Goal: Task Accomplishment & Management: Manage account settings

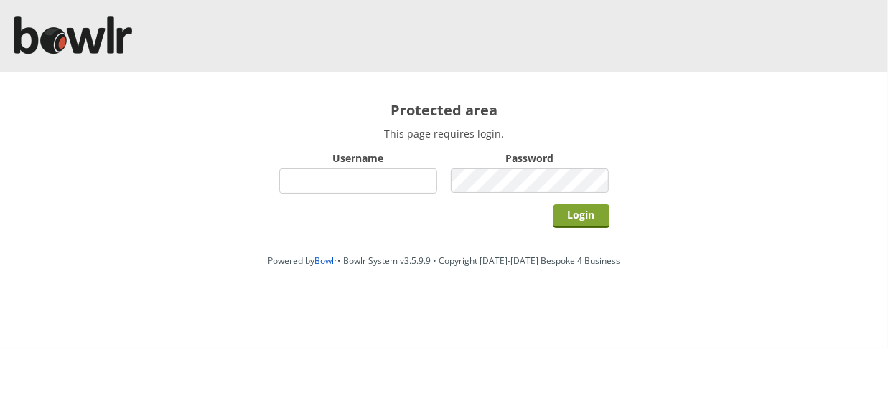
type input "hornseaindoorbowlsclub"
click at [577, 216] on input "Login" at bounding box center [581, 217] width 56 height 24
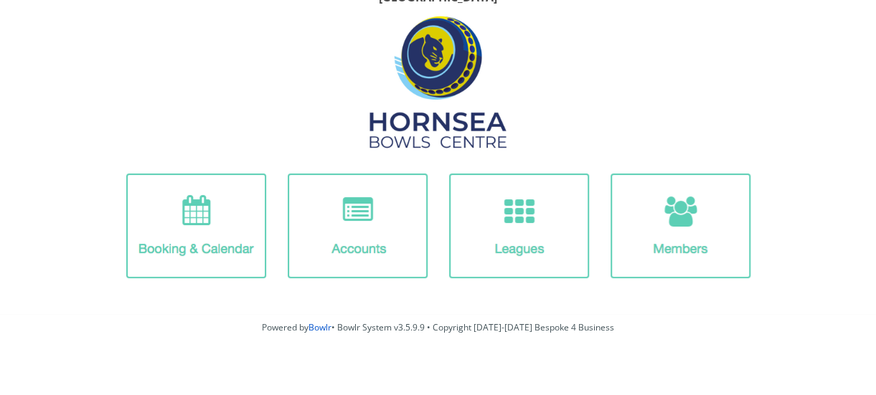
scroll to position [48, 0]
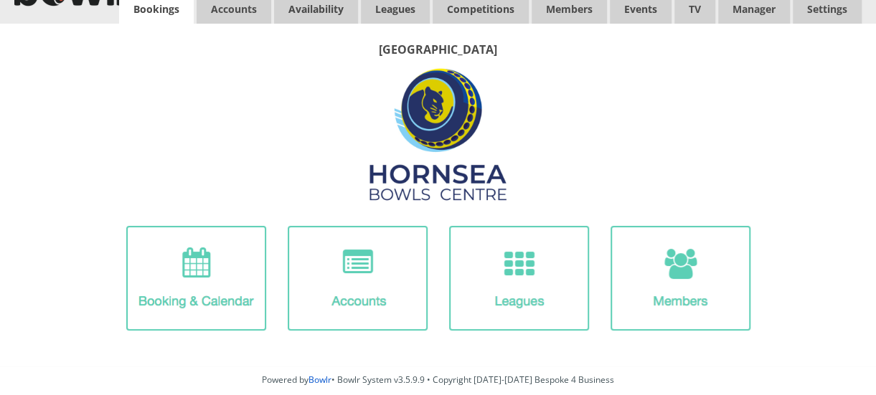
click at [160, 12] on link "Bookings" at bounding box center [156, 9] width 75 height 29
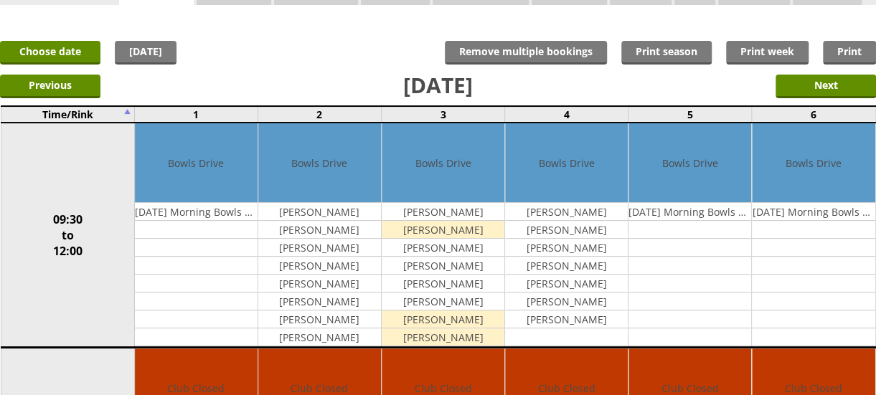
scroll to position [48, 0]
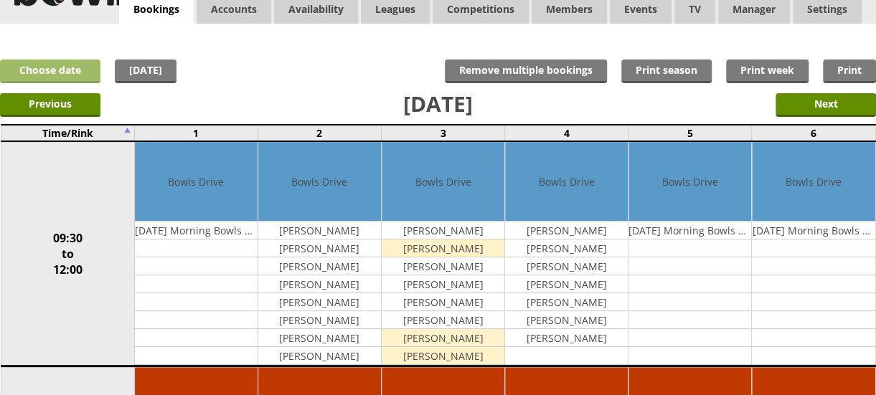
click at [57, 70] on link "Choose date" at bounding box center [50, 72] width 100 height 24
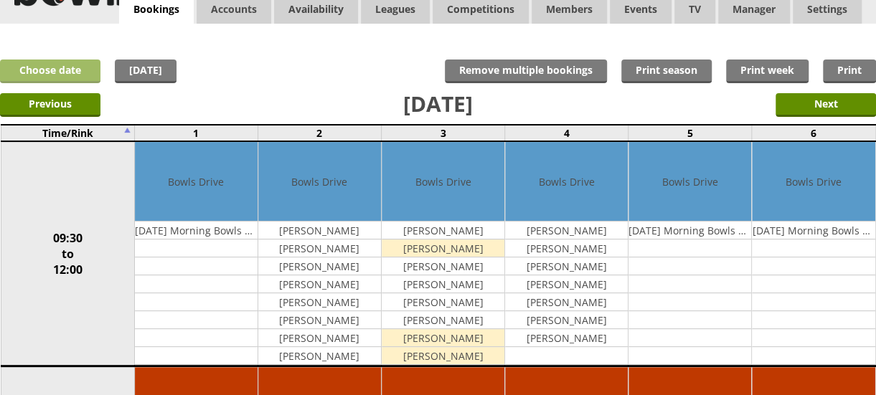
click at [69, 72] on link "Choose date" at bounding box center [50, 72] width 100 height 24
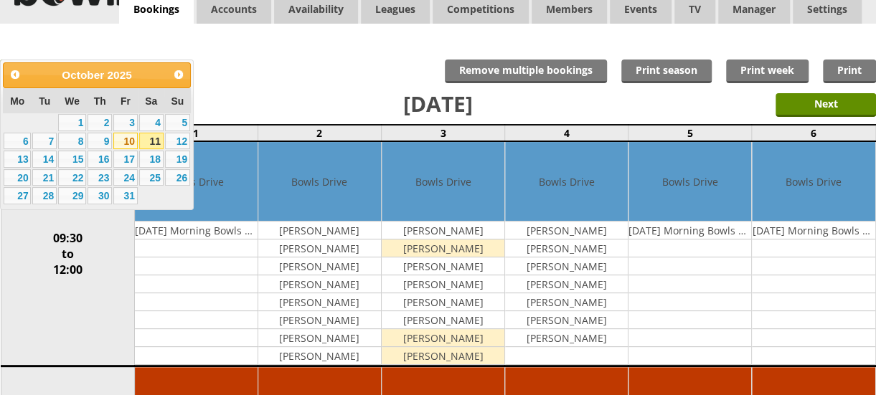
click at [131, 141] on link "10" at bounding box center [125, 141] width 24 height 17
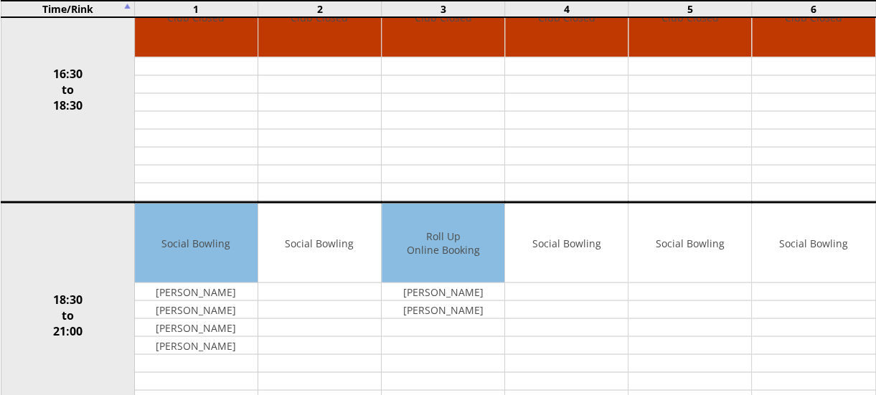
scroll to position [1117, 0]
